Goal: Use online tool/utility: Use online tool/utility

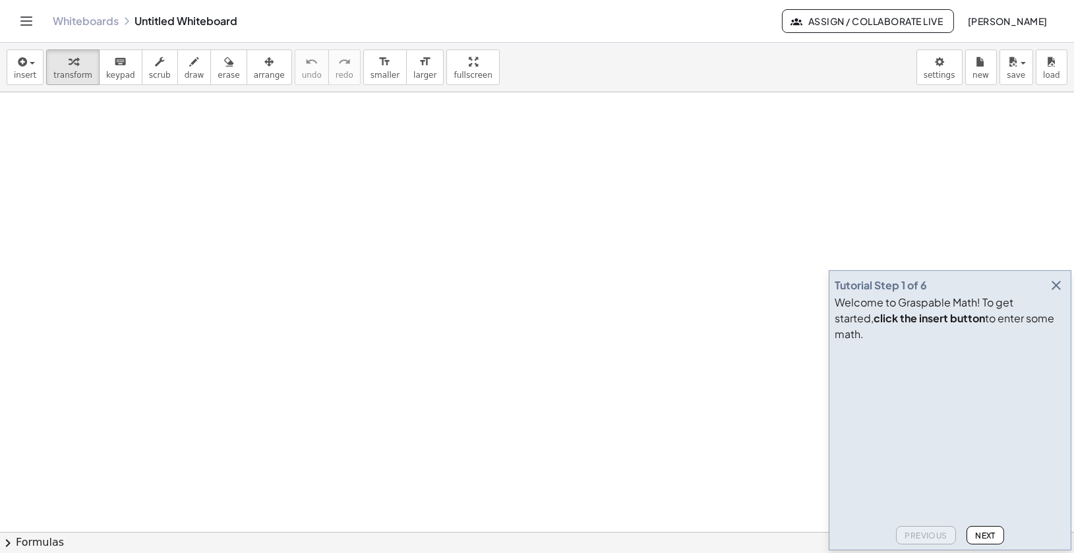
click at [1056, 293] on icon "button" at bounding box center [1056, 286] width 16 height 16
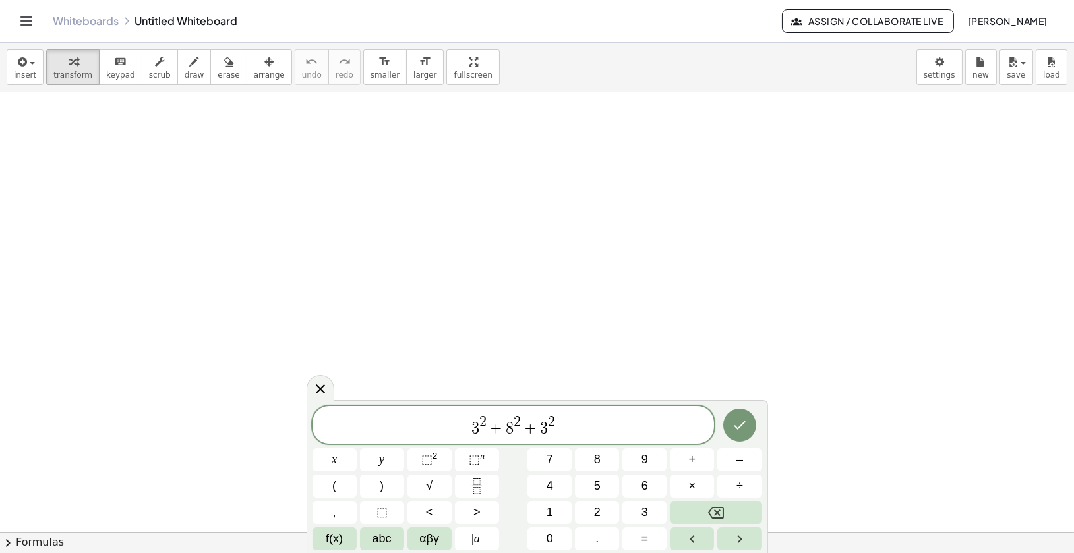
click at [560, 427] on span "​ 3 2 + 8 2 + 3 2" at bounding box center [514, 426] width 402 height 24
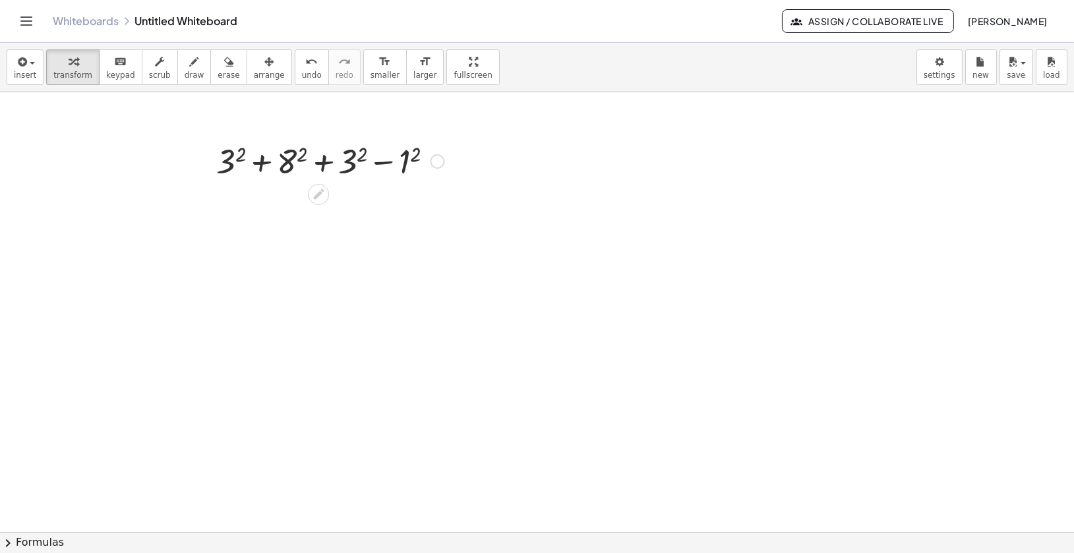
click at [322, 165] on div at bounding box center [330, 160] width 241 height 45
click at [259, 166] on div at bounding box center [330, 160] width 241 height 45
click at [386, 159] on div at bounding box center [330, 160] width 241 height 45
click at [396, 162] on div at bounding box center [330, 160] width 241 height 45
click at [403, 164] on div at bounding box center [330, 160] width 241 height 45
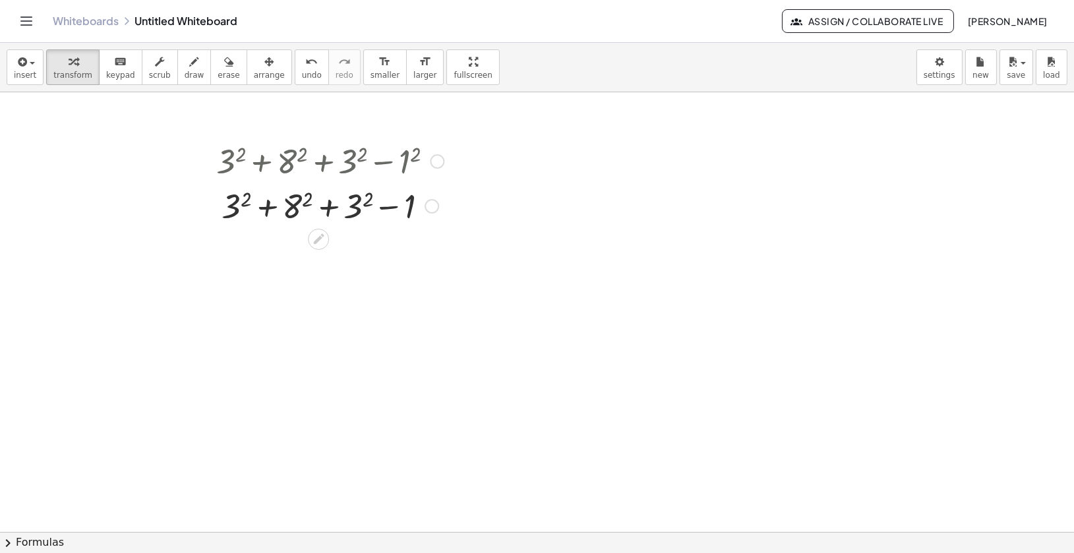
click at [294, 205] on div at bounding box center [330, 205] width 241 height 45
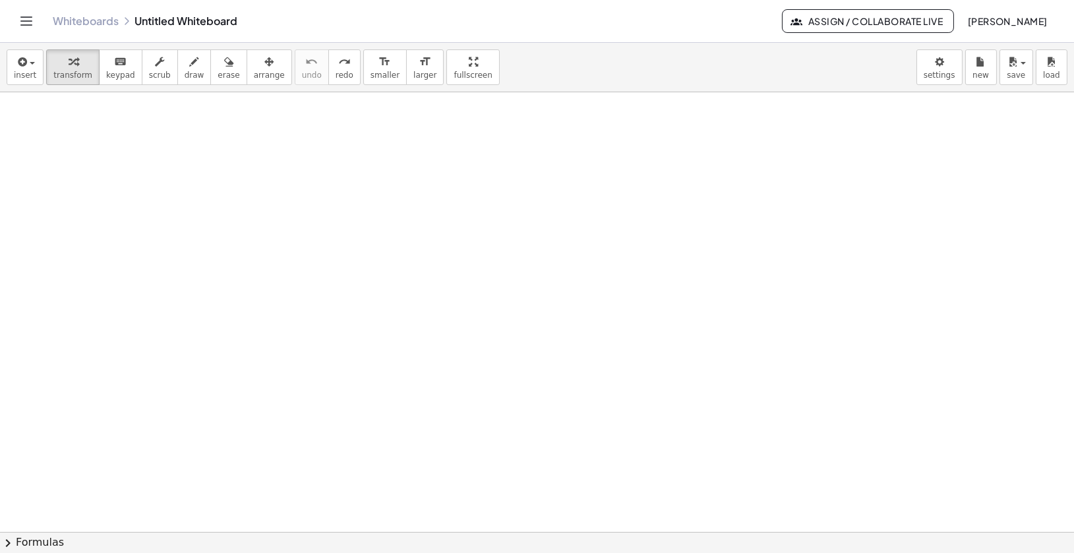
click at [524, 229] on div at bounding box center [523, 229] width 15 height 15
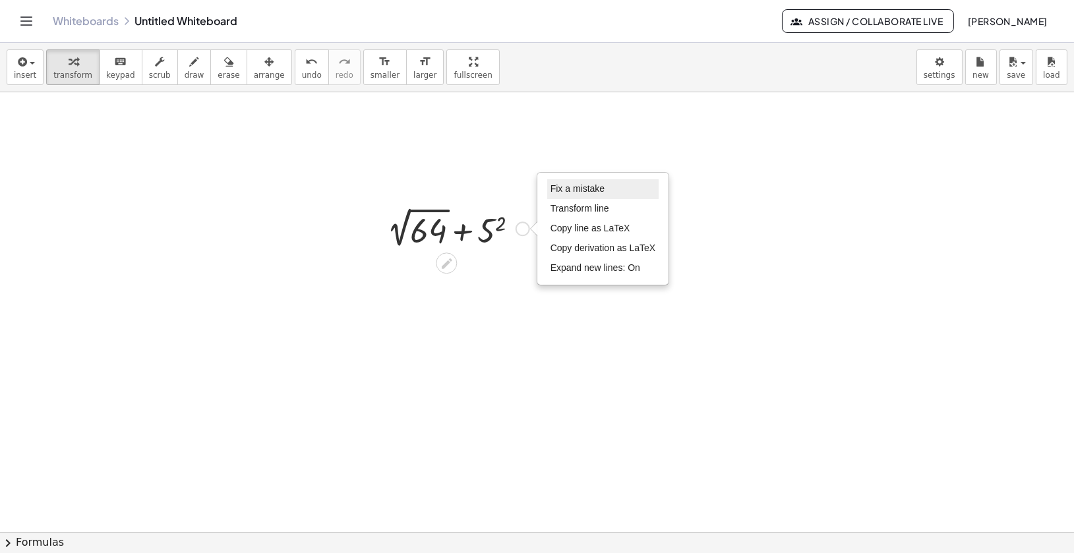
click at [564, 188] on span "Fix a mistake" at bounding box center [578, 188] width 54 height 11
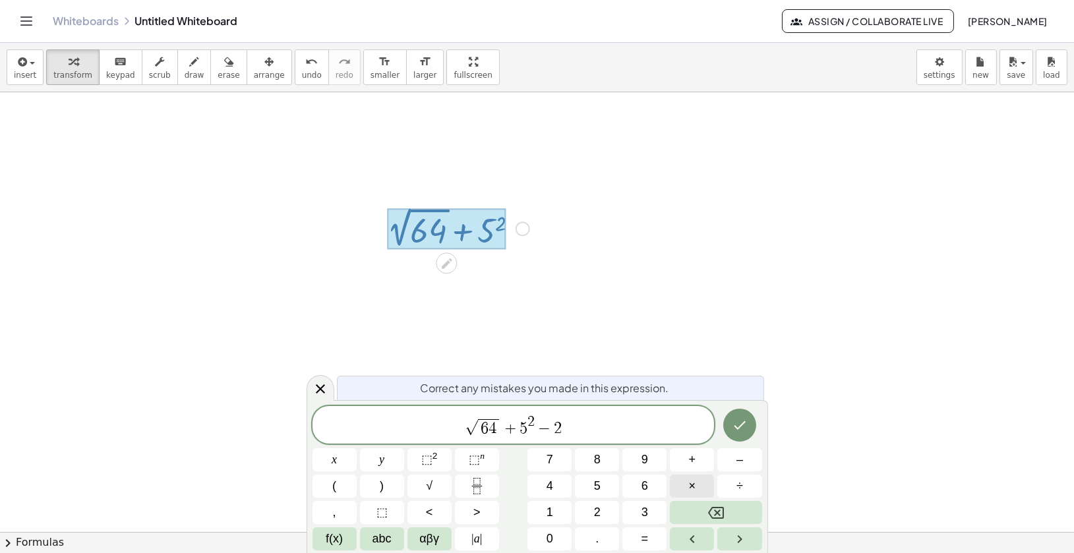
click at [696, 481] on button "×" at bounding box center [692, 486] width 44 height 23
click at [562, 428] on span "2" at bounding box center [561, 427] width 8 height 16
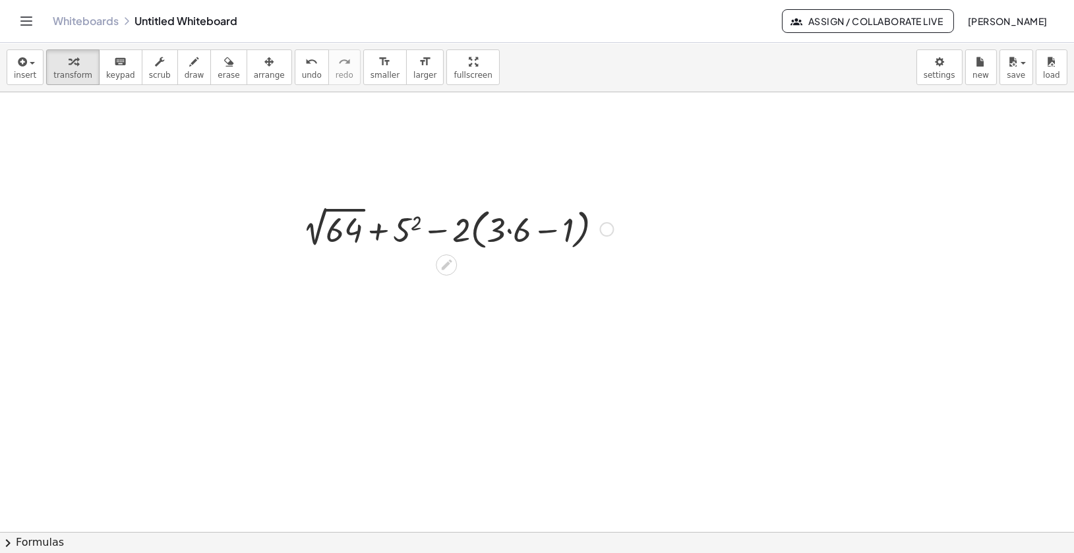
click at [605, 228] on div "Fix a mistake Transform line Copy line as LaTeX Copy derivation as LaTeX Expand…" at bounding box center [606, 229] width 15 height 15
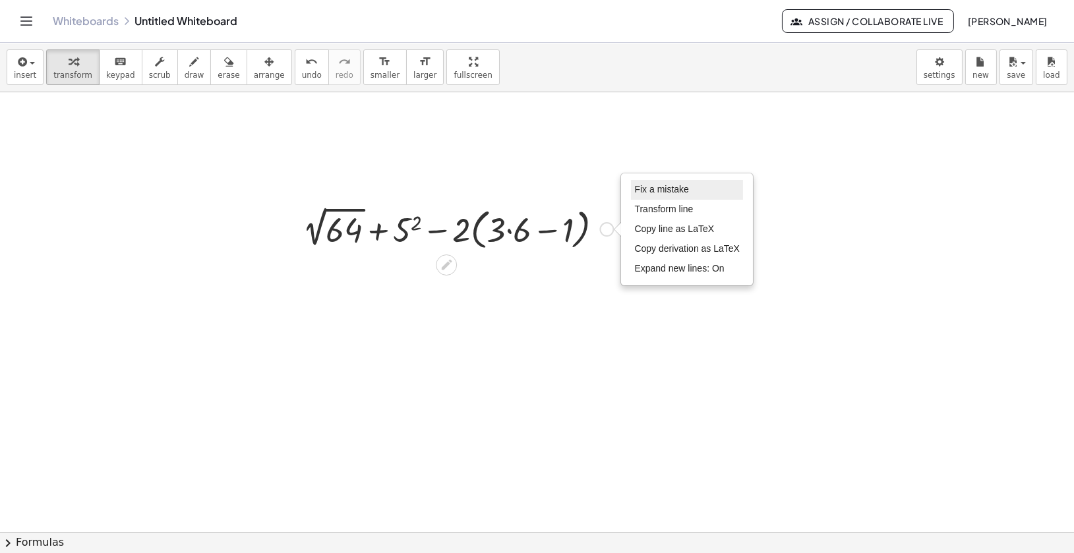
click at [657, 187] on span "Fix a mistake" at bounding box center [661, 189] width 54 height 11
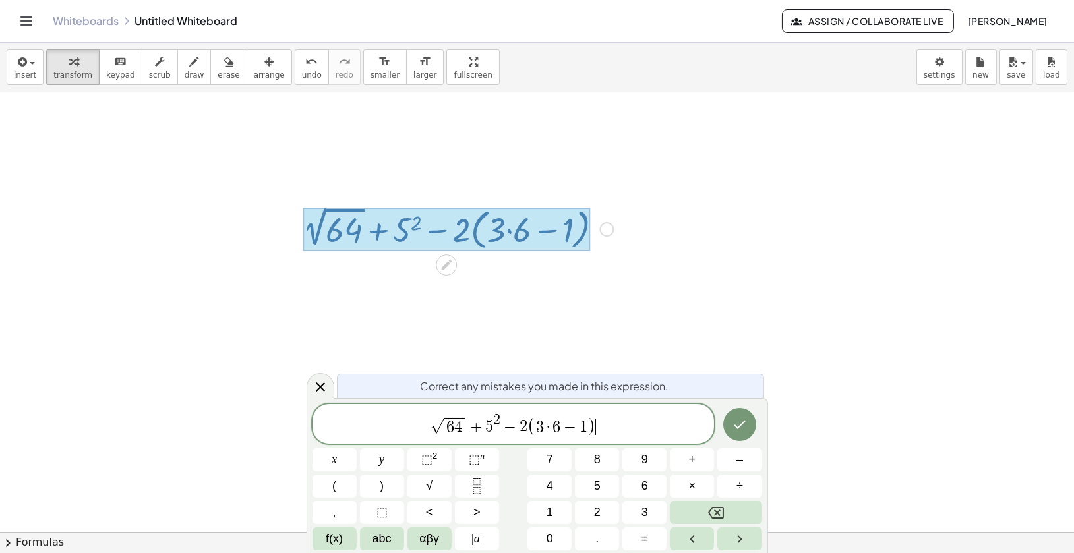
click at [492, 424] on span "5" at bounding box center [489, 427] width 8 height 16
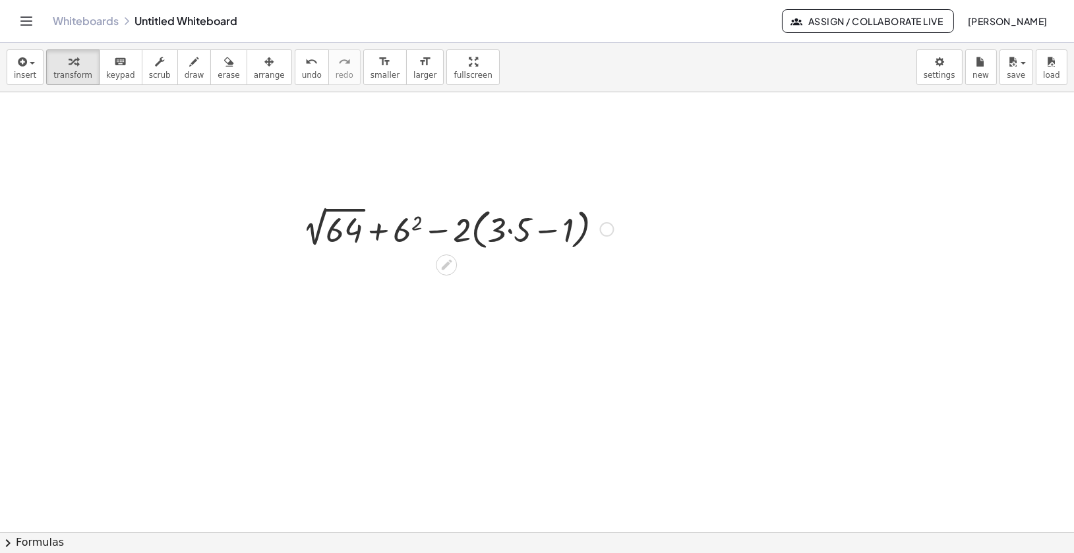
click at [440, 233] on div at bounding box center [458, 228] width 324 height 50
click at [543, 231] on div at bounding box center [458, 228] width 324 height 50
click at [513, 231] on div at bounding box center [458, 228] width 324 height 50
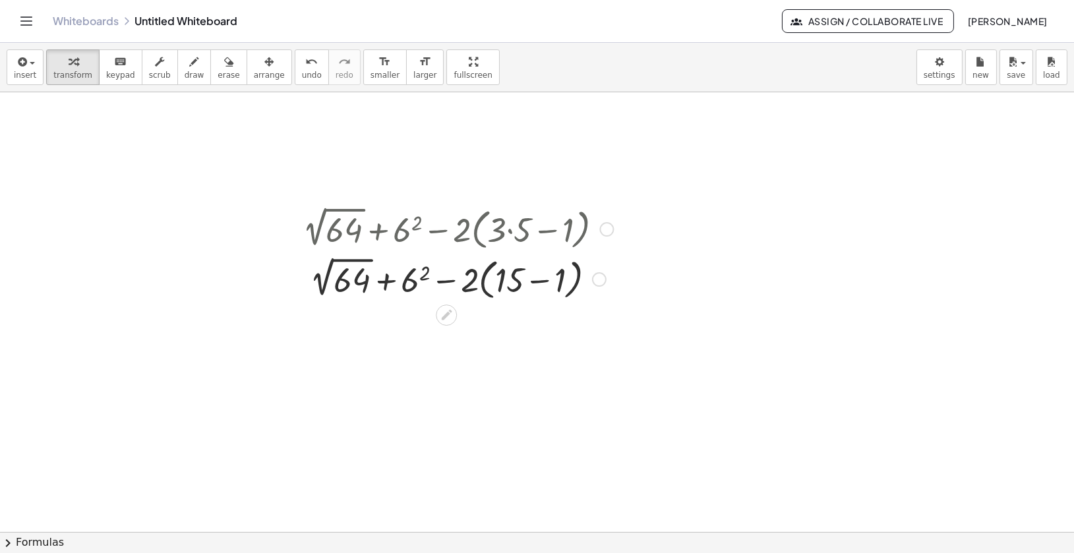
click at [409, 284] on div at bounding box center [458, 278] width 324 height 50
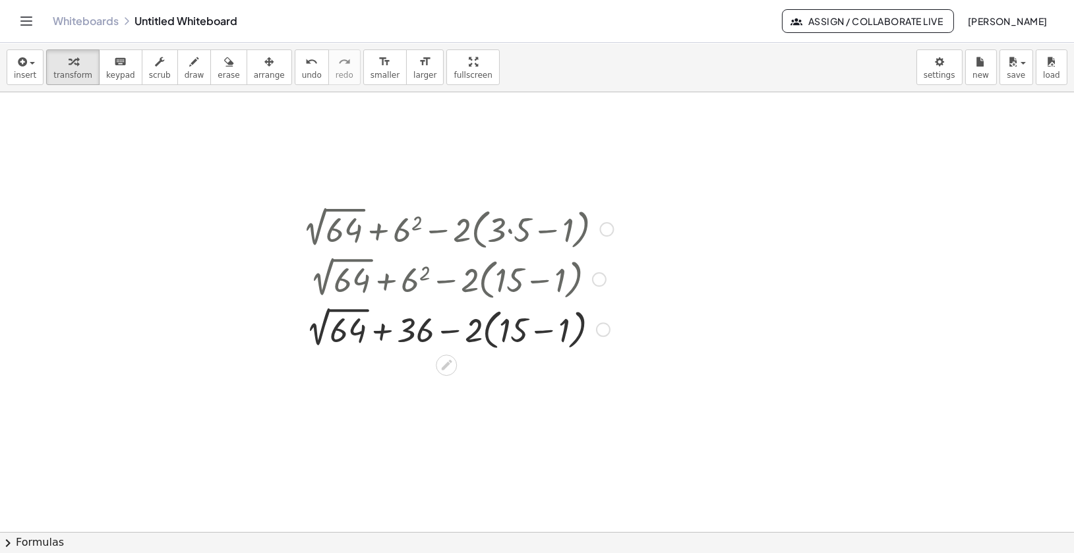
click at [541, 329] on div at bounding box center [458, 328] width 324 height 50
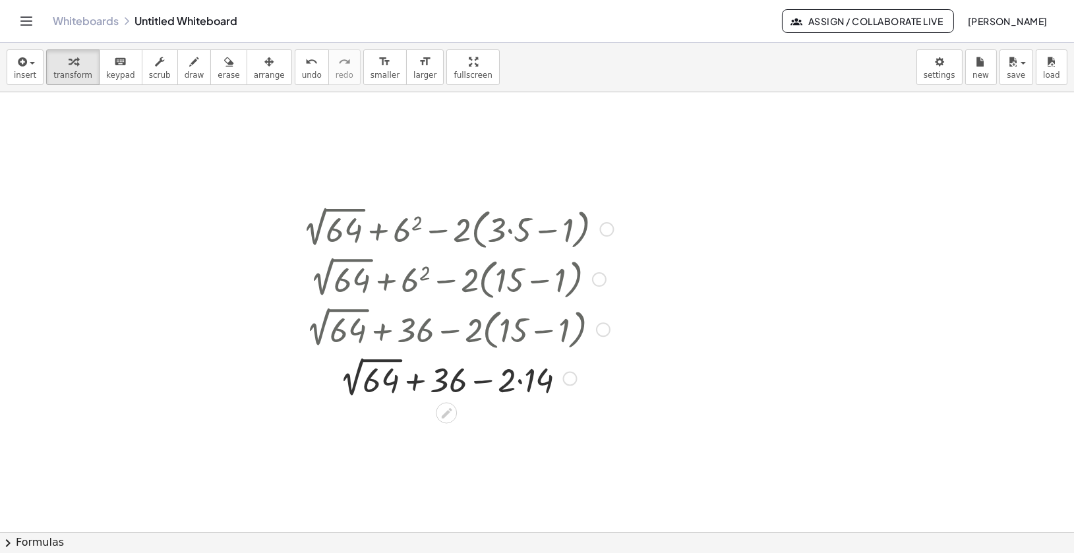
click at [368, 374] on div at bounding box center [458, 377] width 324 height 48
click at [505, 427] on div at bounding box center [458, 424] width 324 height 45
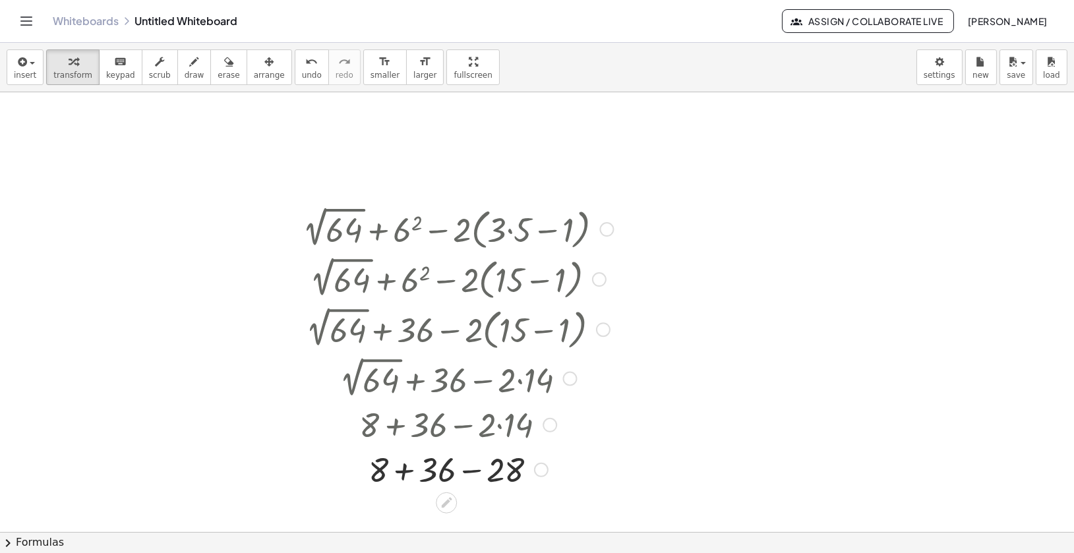
click at [407, 471] on div at bounding box center [458, 468] width 324 height 45
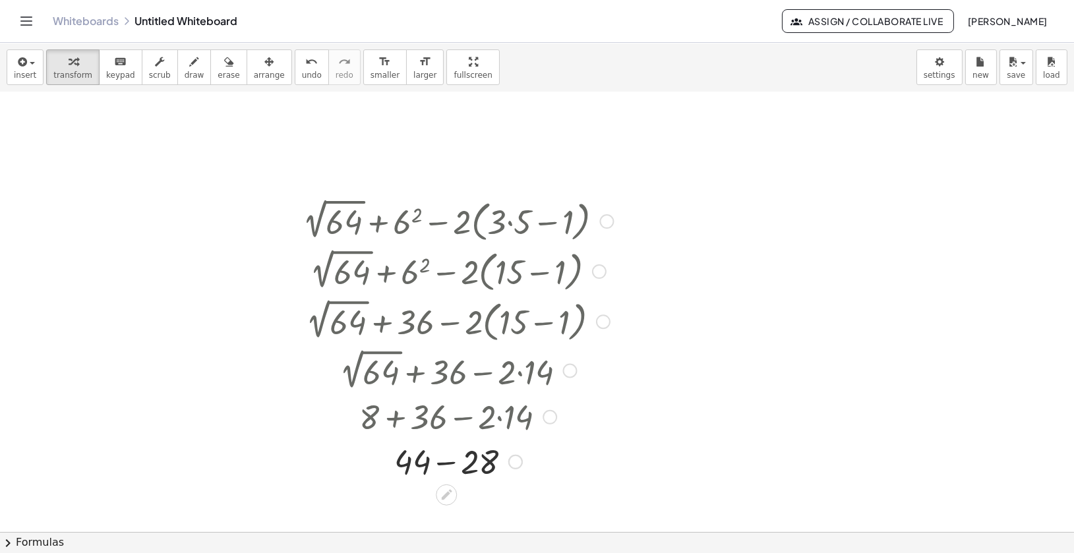
scroll to position [15, 0]
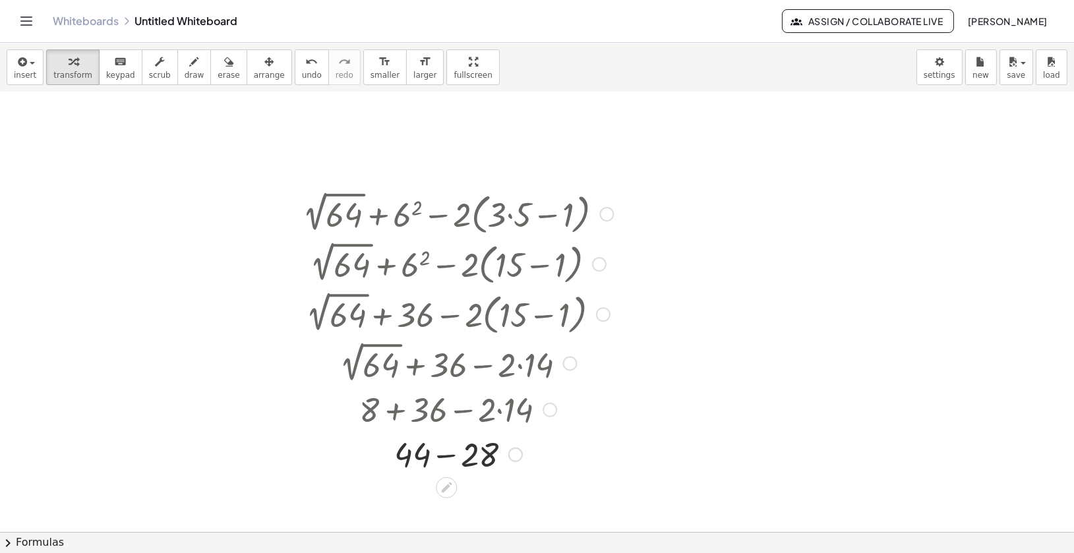
click at [450, 453] on div at bounding box center [458, 453] width 324 height 45
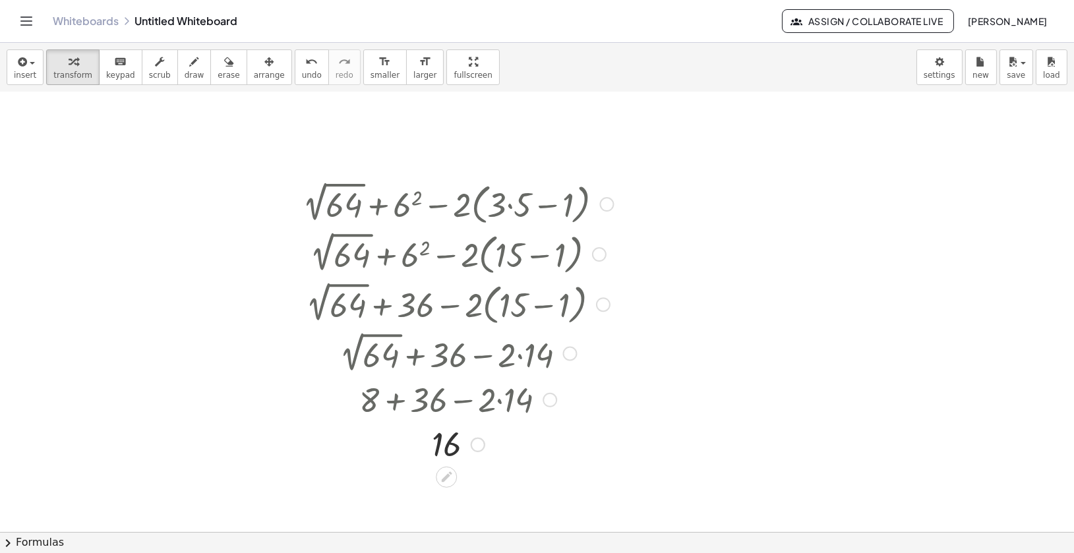
scroll to position [28, 0]
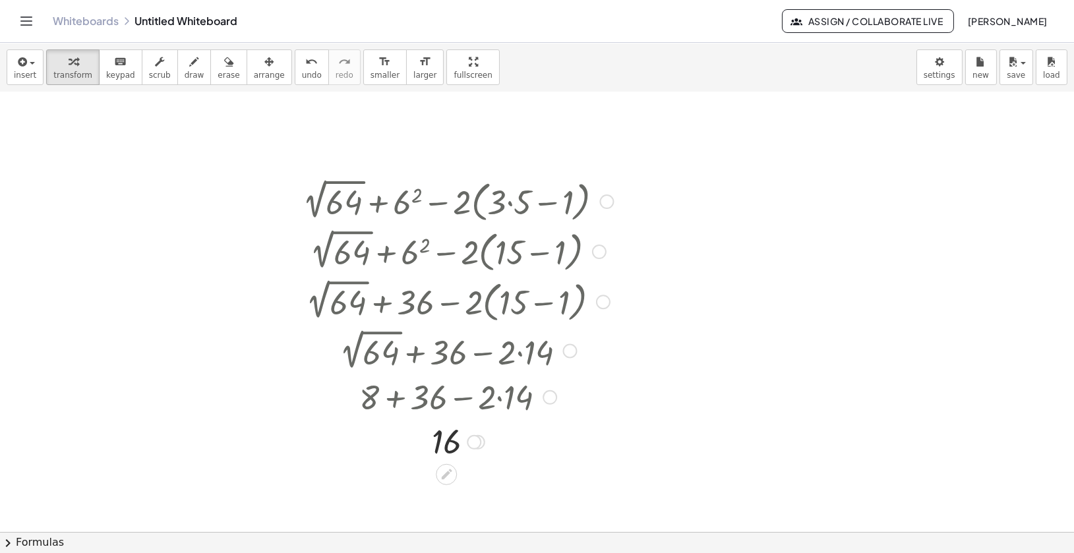
click at [606, 199] on div at bounding box center [606, 201] width 15 height 15
click at [651, 180] on span "Go back to this line" at bounding box center [673, 181] width 78 height 11
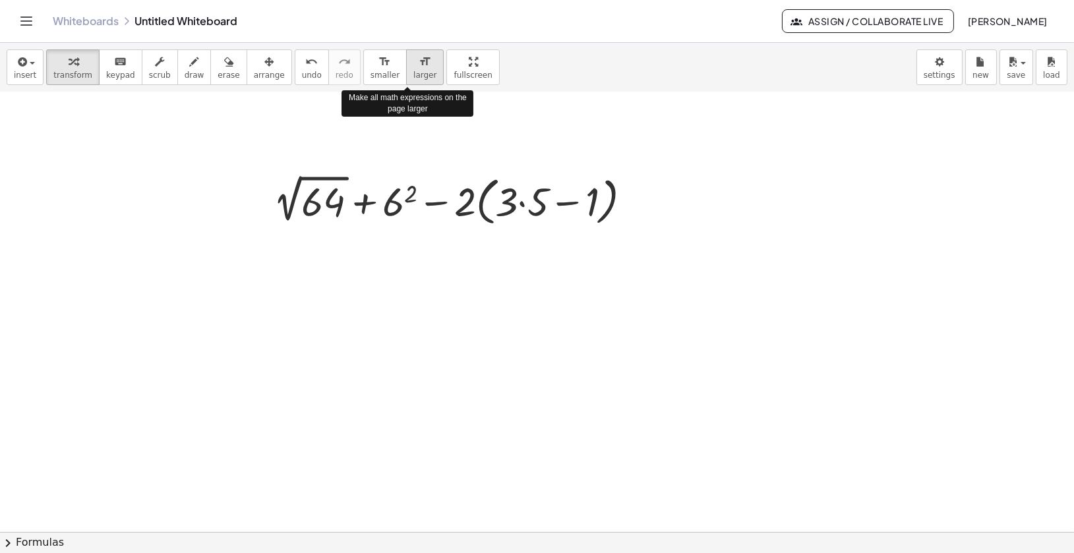
click at [413, 71] on span "larger" at bounding box center [424, 75] width 23 height 9
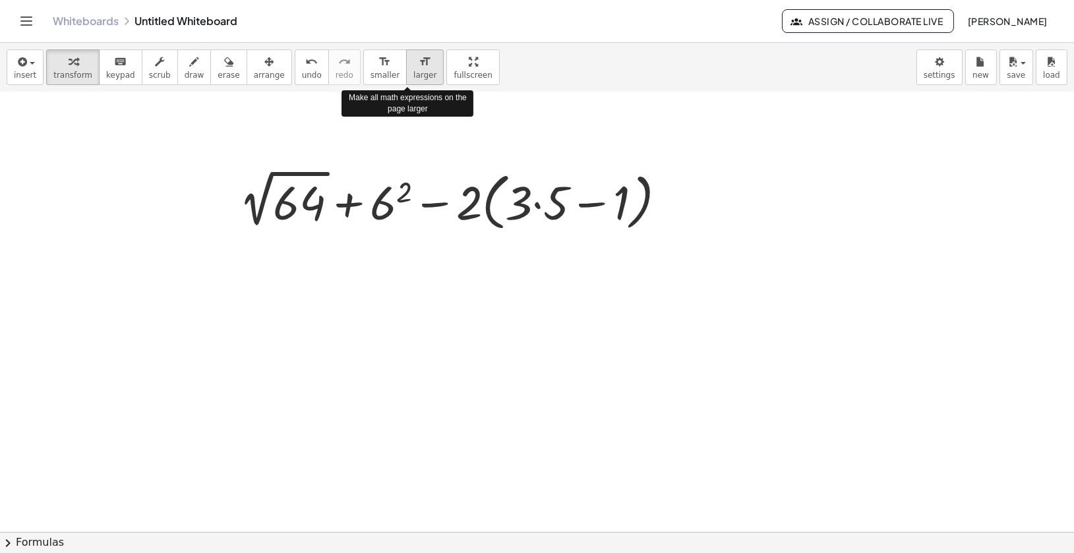
click at [413, 71] on span "larger" at bounding box center [424, 75] width 23 height 9
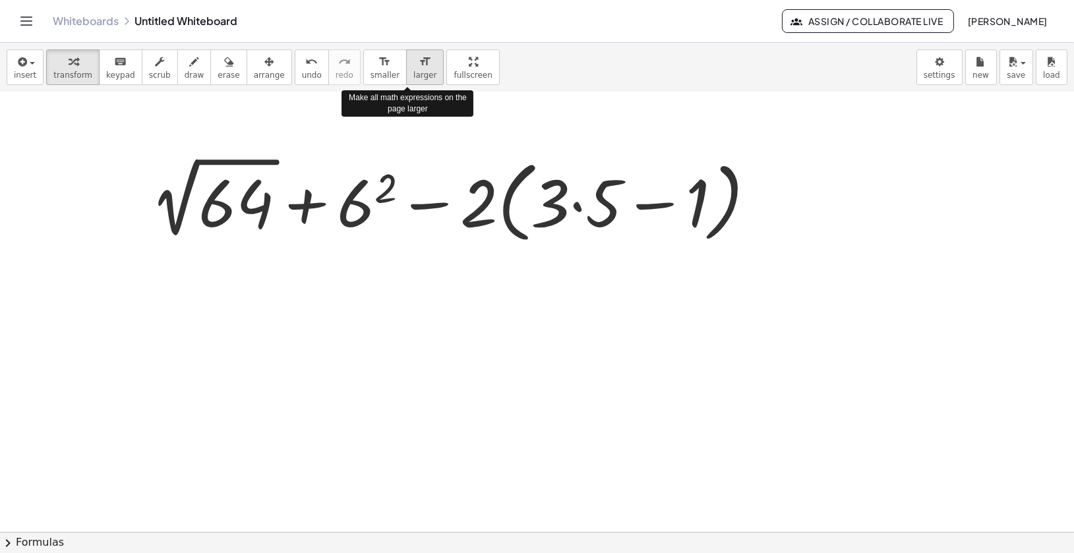
click at [413, 71] on span "larger" at bounding box center [424, 75] width 23 height 9
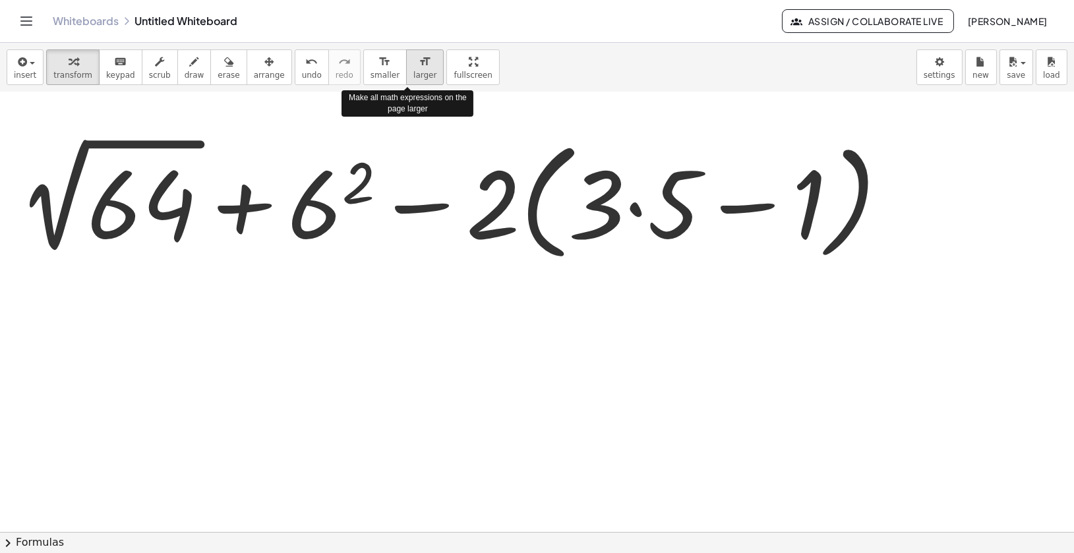
click at [413, 71] on span "larger" at bounding box center [424, 75] width 23 height 9
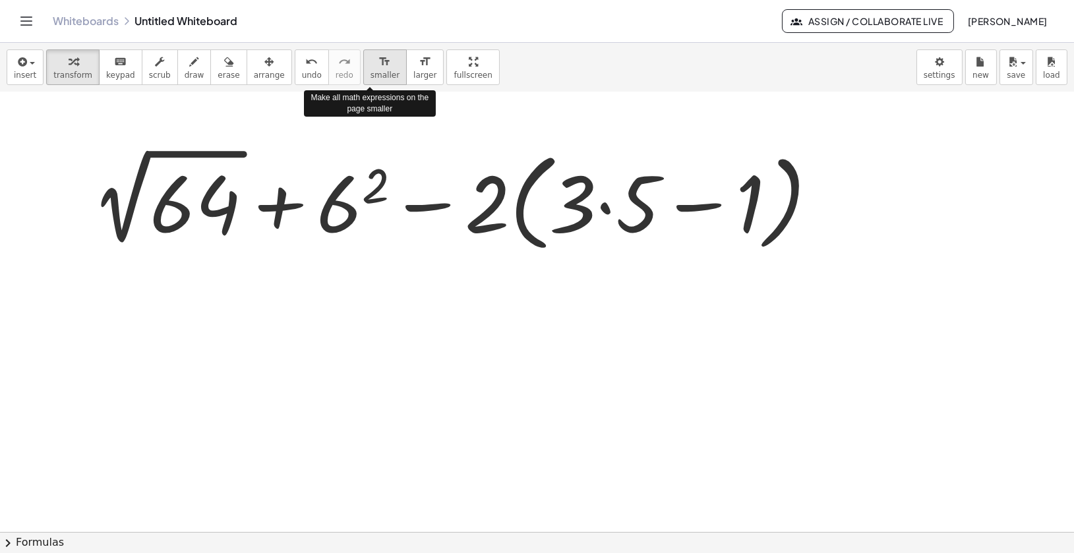
click at [371, 73] on span "smaller" at bounding box center [385, 75] width 29 height 9
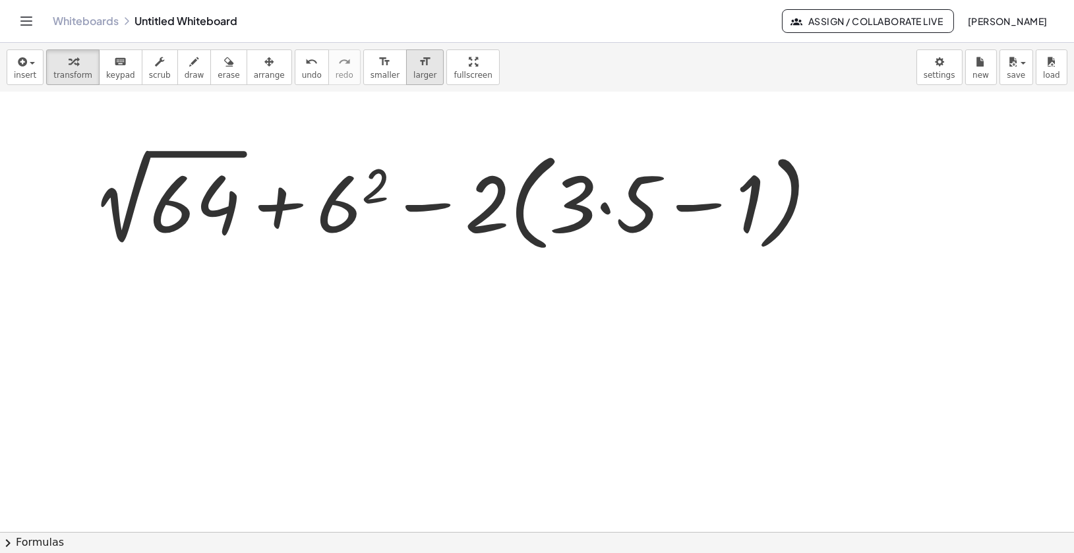
click at [413, 73] on span "larger" at bounding box center [424, 75] width 23 height 9
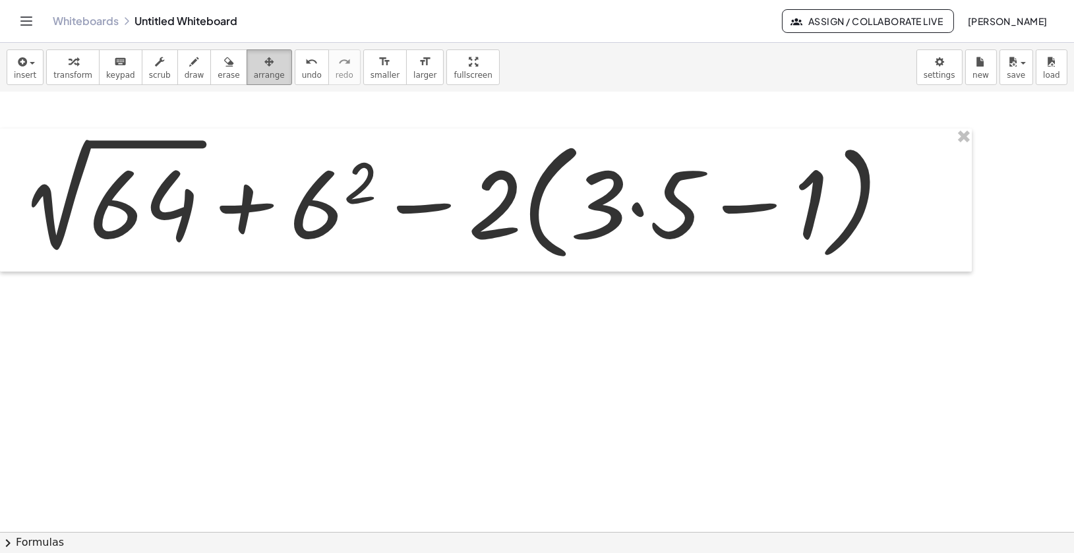
click at [260, 75] on span "arrange" at bounding box center [269, 75] width 31 height 9
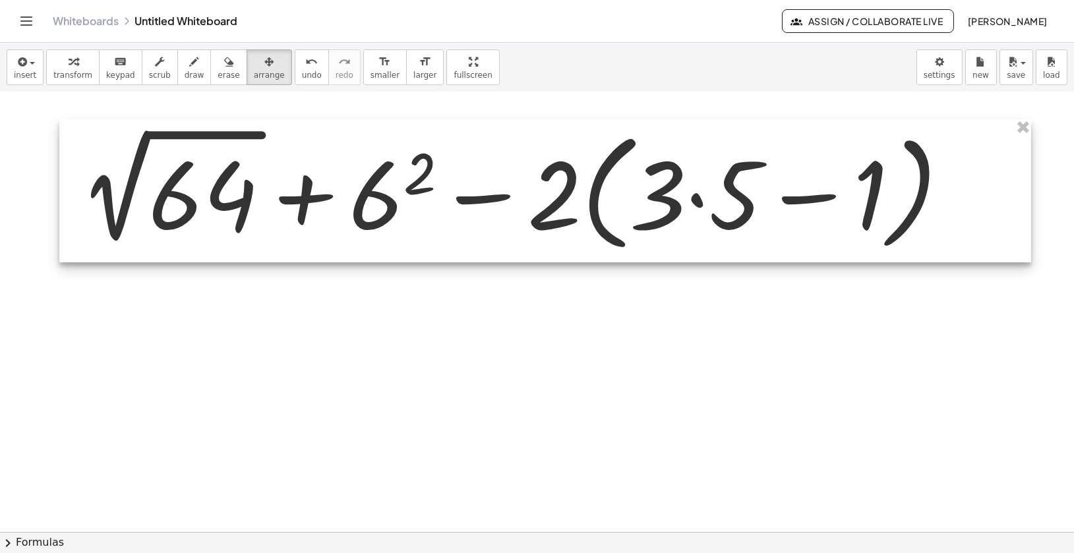
drag, startPoint x: 339, startPoint y: 206, endPoint x: 398, endPoint y: 197, distance: 60.1
click at [398, 197] on div at bounding box center [545, 190] width 972 height 143
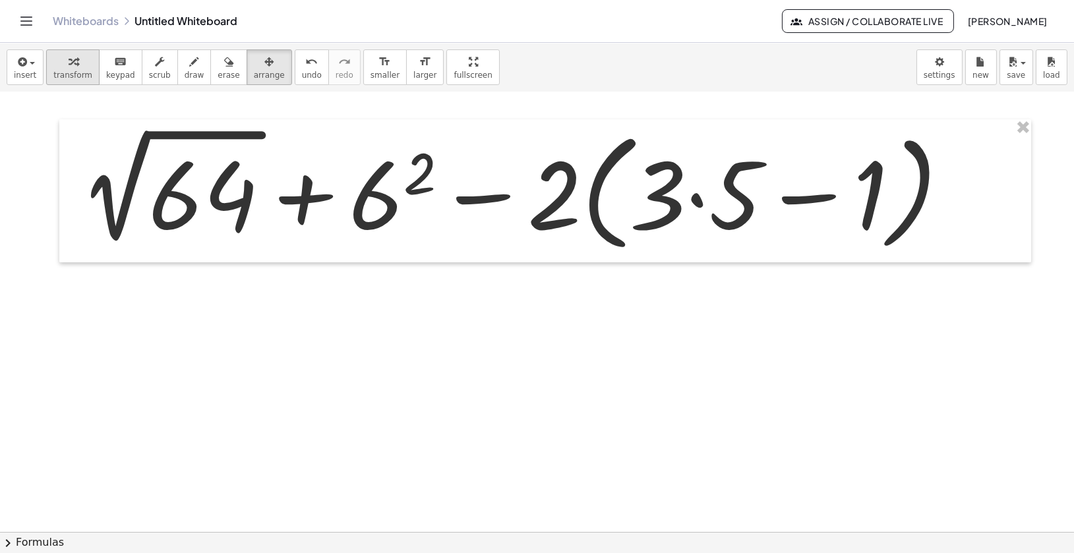
click at [75, 64] on div "button" at bounding box center [72, 61] width 39 height 16
click at [387, 222] on div at bounding box center [520, 191] width 894 height 136
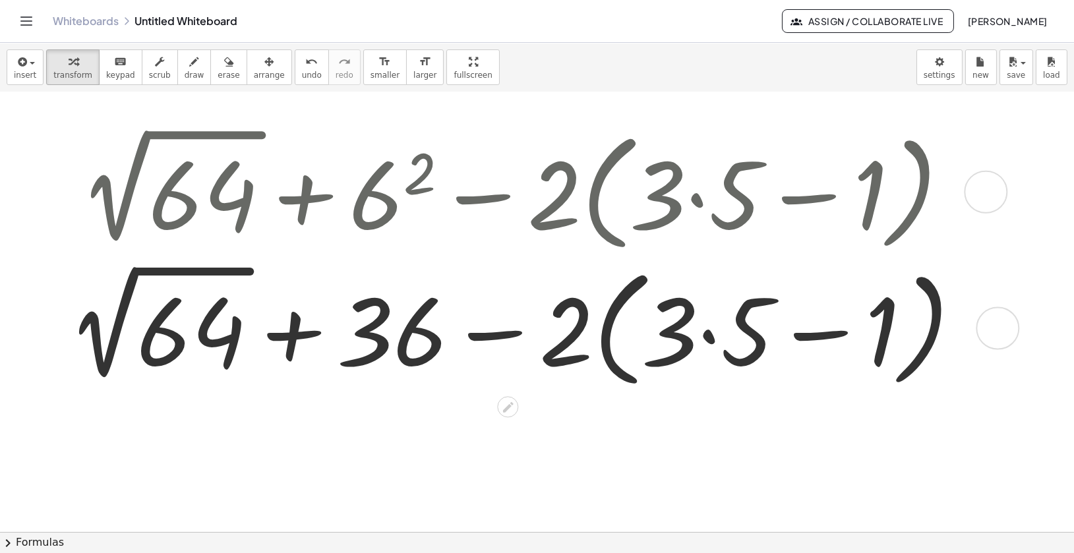
click at [223, 289] on div at bounding box center [520, 327] width 918 height 136
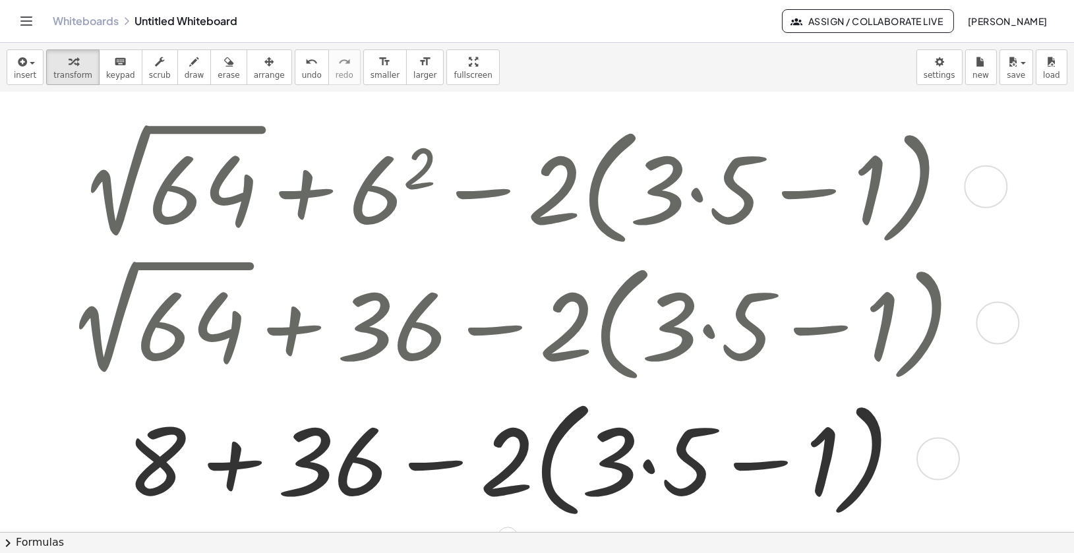
scroll to position [36, 0]
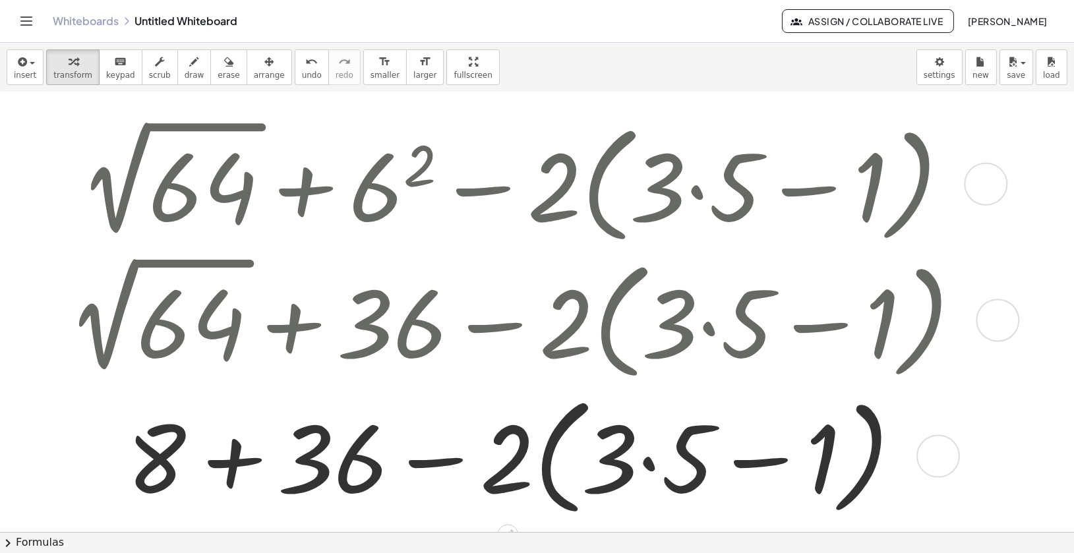
click at [50, 181] on div at bounding box center [57, 318] width 20 height 415
click at [991, 186] on div at bounding box center [986, 185] width 44 height 44
click at [1028, 165] on span "Go back to this line" at bounding box center [1067, 163] width 78 height 11
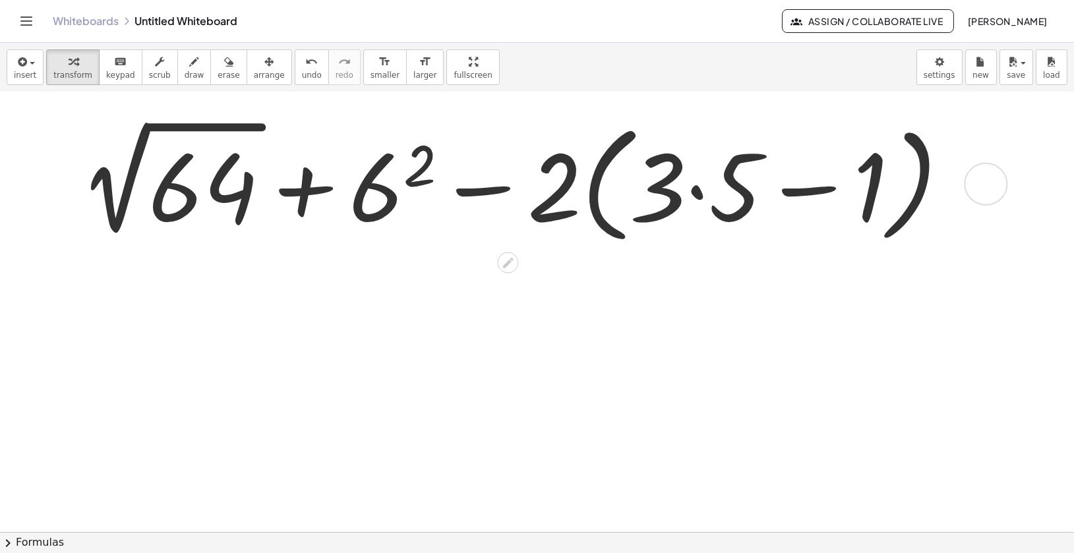
click at [701, 196] on div at bounding box center [520, 183] width 894 height 136
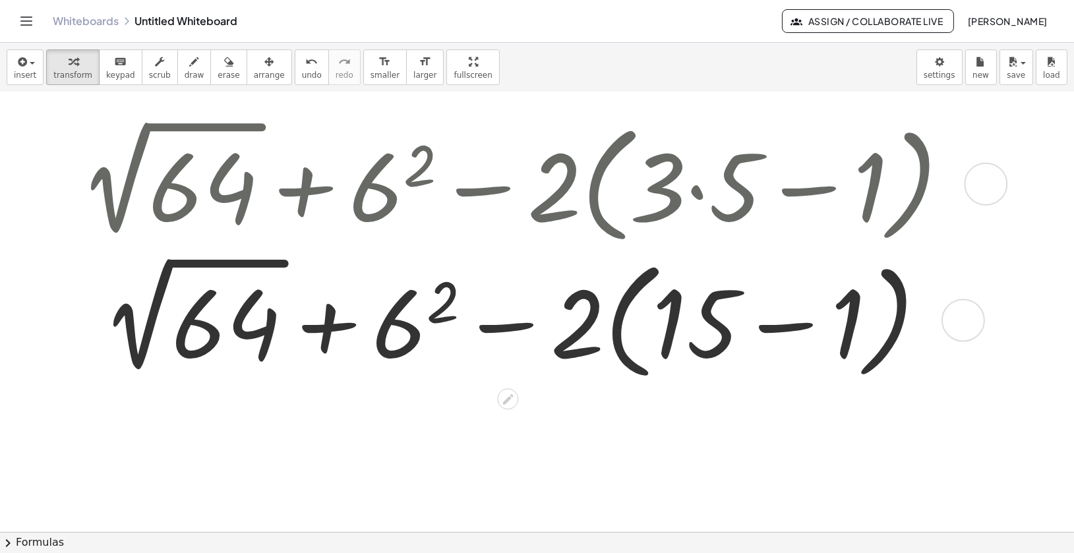
click at [775, 331] on div at bounding box center [520, 319] width 894 height 136
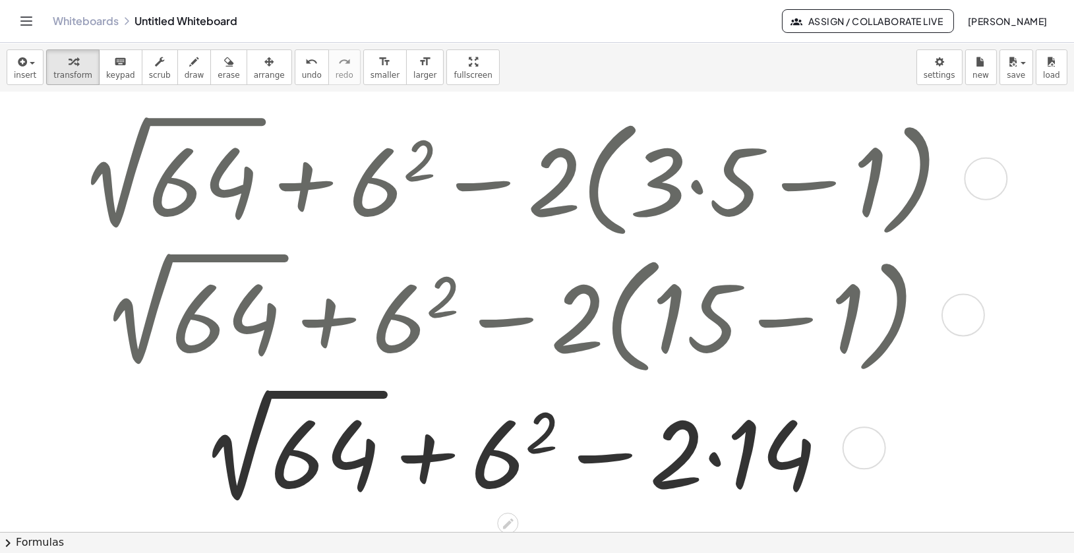
scroll to position [39, 0]
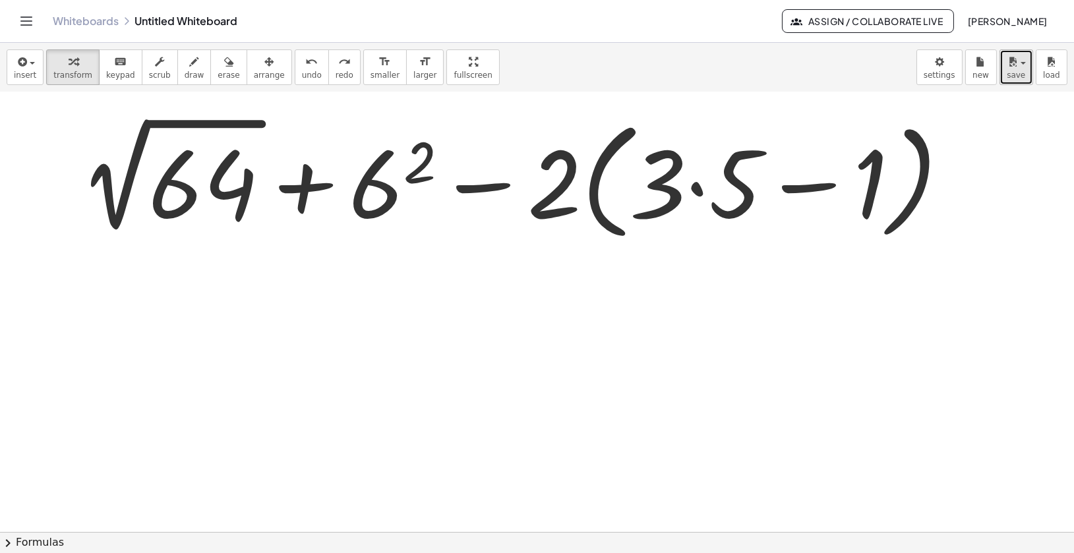
click at [1009, 74] on span "save" at bounding box center [1016, 75] width 18 height 9
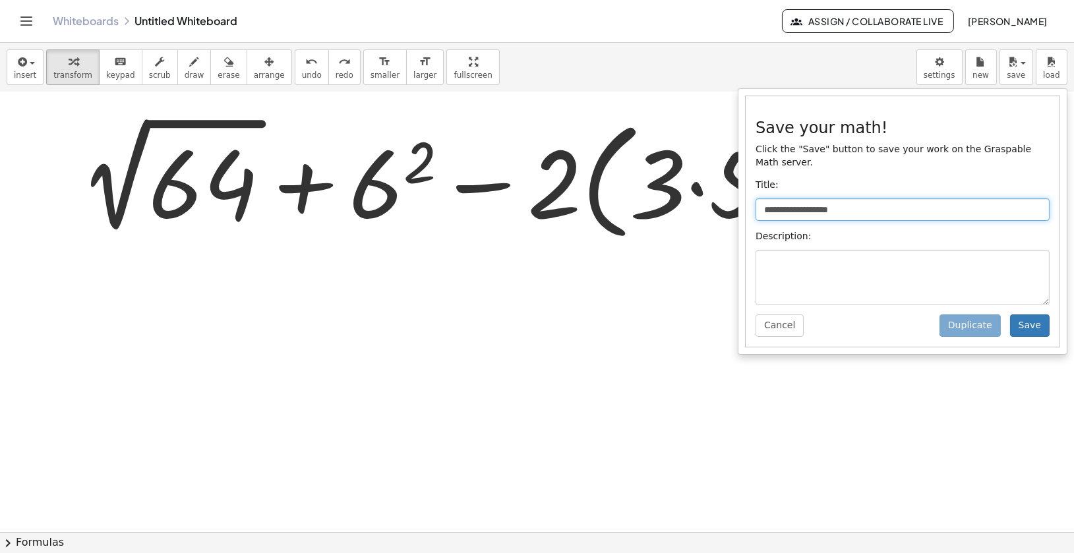
drag, startPoint x: 866, startPoint y: 212, endPoint x: 756, endPoint y: 202, distance: 109.8
click at [756, 202] on input "**********" at bounding box center [903, 209] width 294 height 22
type input "**********"
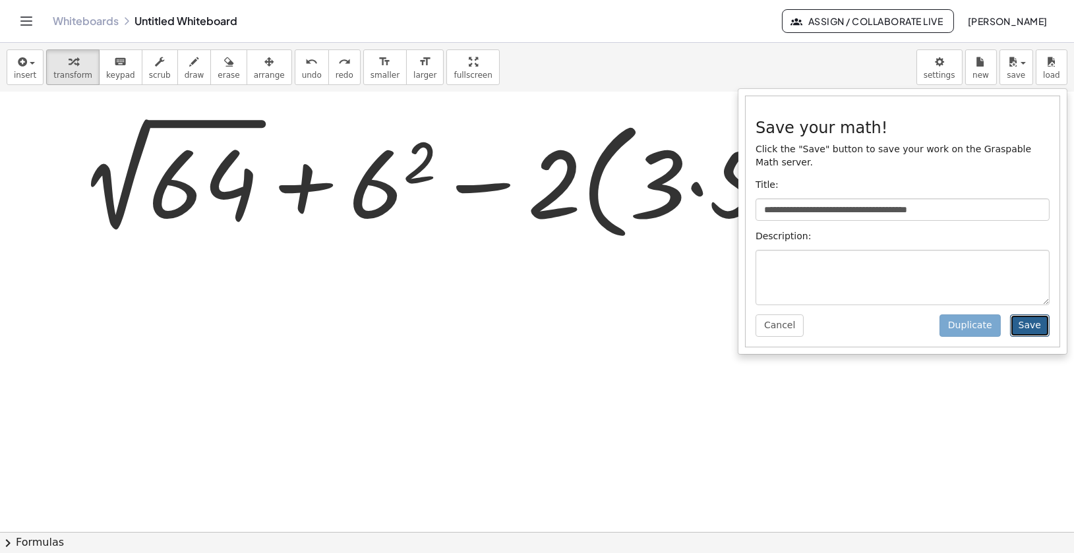
click at [1038, 328] on button "Save" at bounding box center [1030, 325] width 40 height 22
